Goal: Information Seeking & Learning: Understand process/instructions

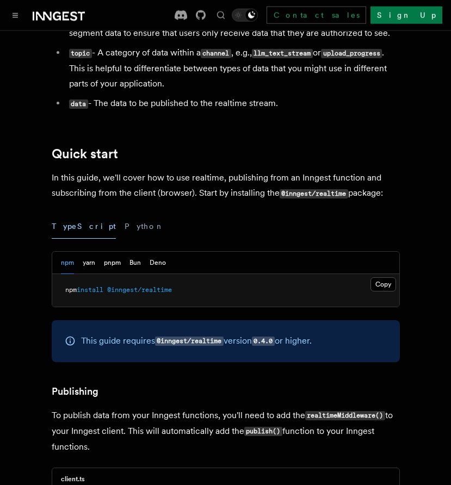
scroll to position [427, 0]
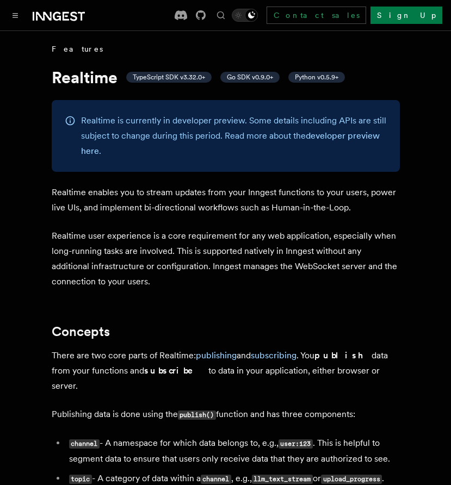
scroll to position [1219, 0]
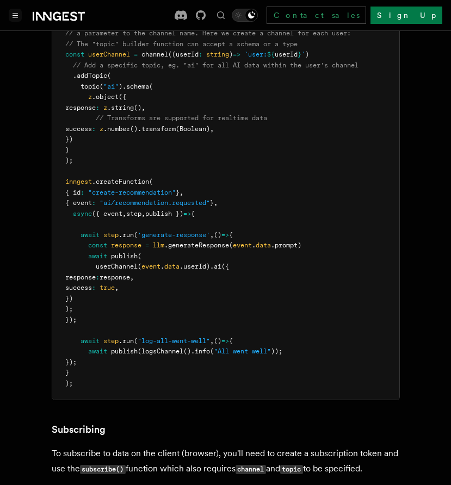
click at [14, 17] on icon "Toggle navigation" at bounding box center [15, 15] width 5 height 5
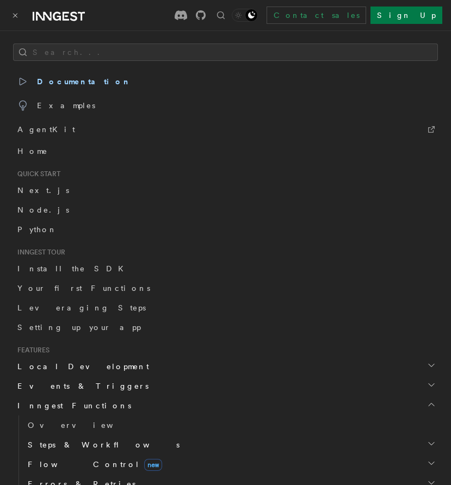
click at [65, 369] on span "Local Development" at bounding box center [81, 366] width 136 height 11
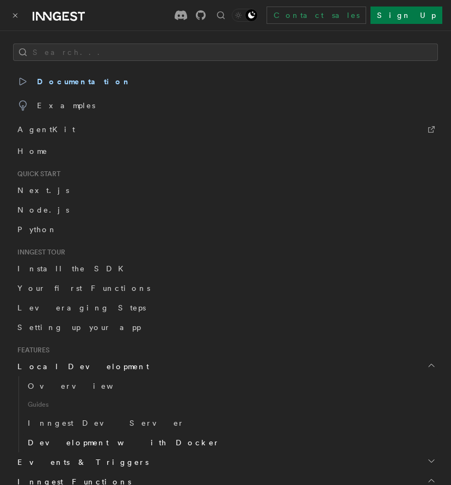
click at [64, 446] on span "Development with Docker" at bounding box center [124, 442] width 192 height 9
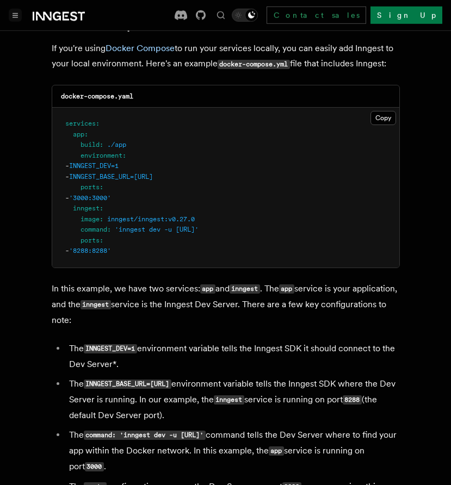
scroll to position [806, 0]
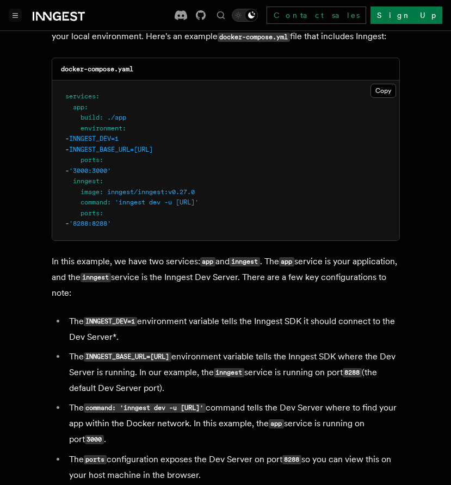
drag, startPoint x: 288, startPoint y: 222, endPoint x: 119, endPoint y: 224, distance: 169.7
click at [119, 224] on pre "services : app : build : ./app environment : - INNGEST_DEV=1 - INNGEST_BASE_URL…" at bounding box center [225, 161] width 347 height 160
click at [302, 217] on pre "services : app : build : ./app environment : - INNGEST_DEV=1 - INNGEST_BASE_URL…" at bounding box center [225, 161] width 347 height 160
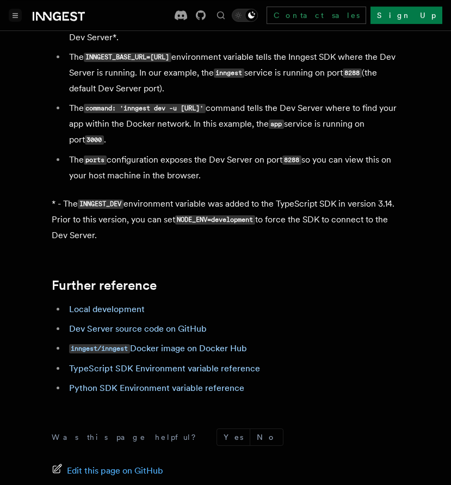
scroll to position [1116, 0]
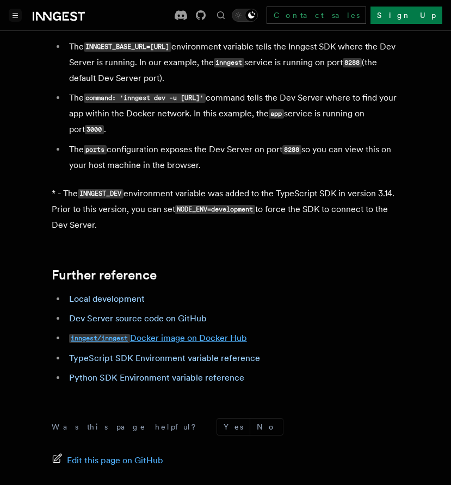
click at [200, 343] on link "inngest/inngest Docker image on Docker Hub" at bounding box center [158, 338] width 178 height 10
click at [248, 283] on h2 "Further reference" at bounding box center [226, 275] width 348 height 15
click at [256, 173] on li "The ports configuration exposes the Dev Server on port 8288 so you can view thi…" at bounding box center [233, 157] width 334 height 31
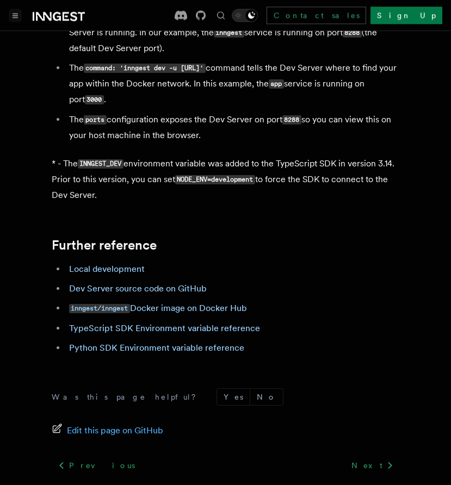
scroll to position [1178, 0]
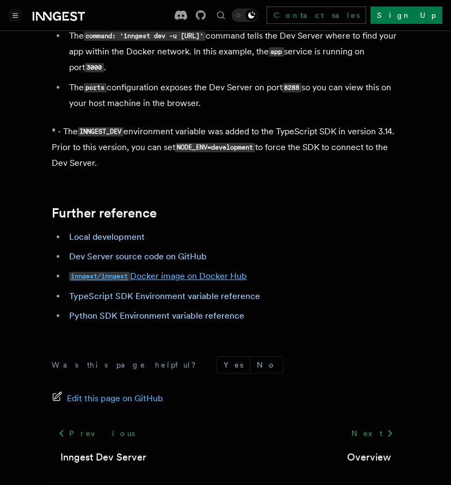
click at [163, 281] on link "inngest/inngest Docker image on Docker Hub" at bounding box center [158, 276] width 178 height 10
click at [20, 14] on button "Toggle navigation" at bounding box center [15, 15] width 13 height 13
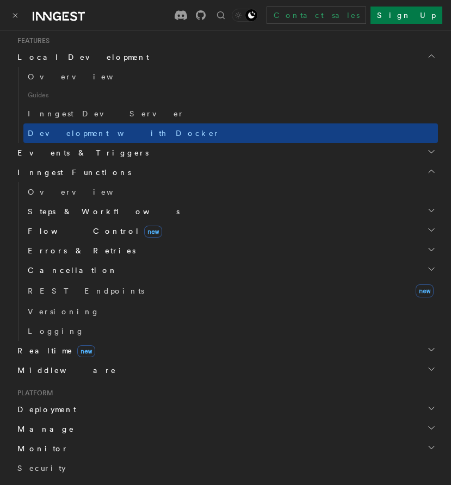
scroll to position [310, 0]
click at [61, 370] on h2 "Middleware" at bounding box center [225, 370] width 425 height 20
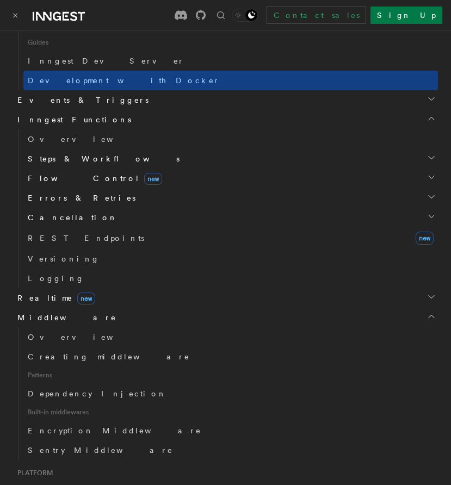
scroll to position [434, 0]
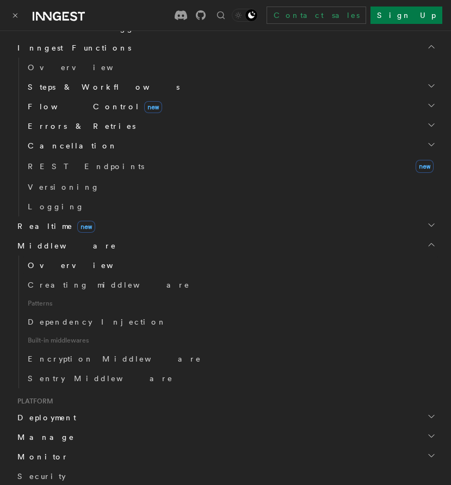
click at [72, 265] on link "Overview" at bounding box center [230, 266] width 415 height 20
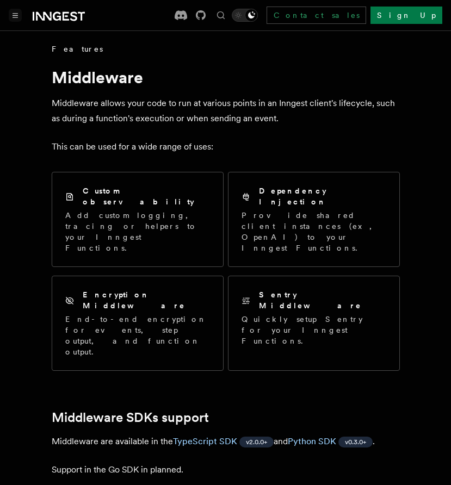
click at [17, 17] on icon "Toggle navigation" at bounding box center [15, 16] width 5 height 4
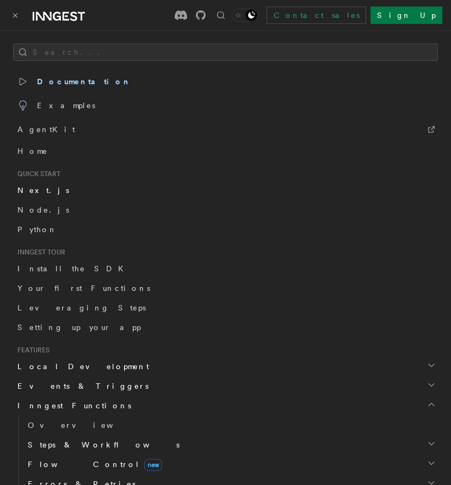
click at [35, 189] on span "Next.js" at bounding box center [43, 190] width 52 height 9
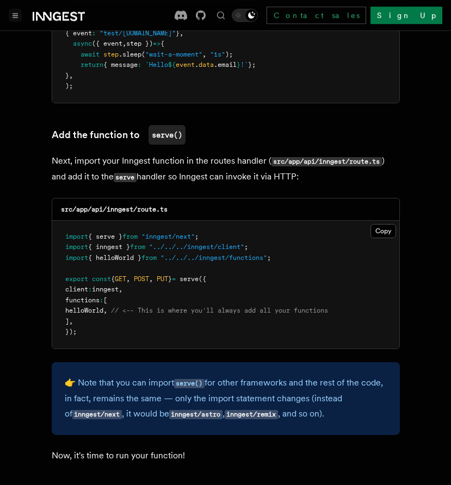
scroll to position [2170, 0]
